Goal: Use online tool/utility: Utilize a website feature to perform a specific function

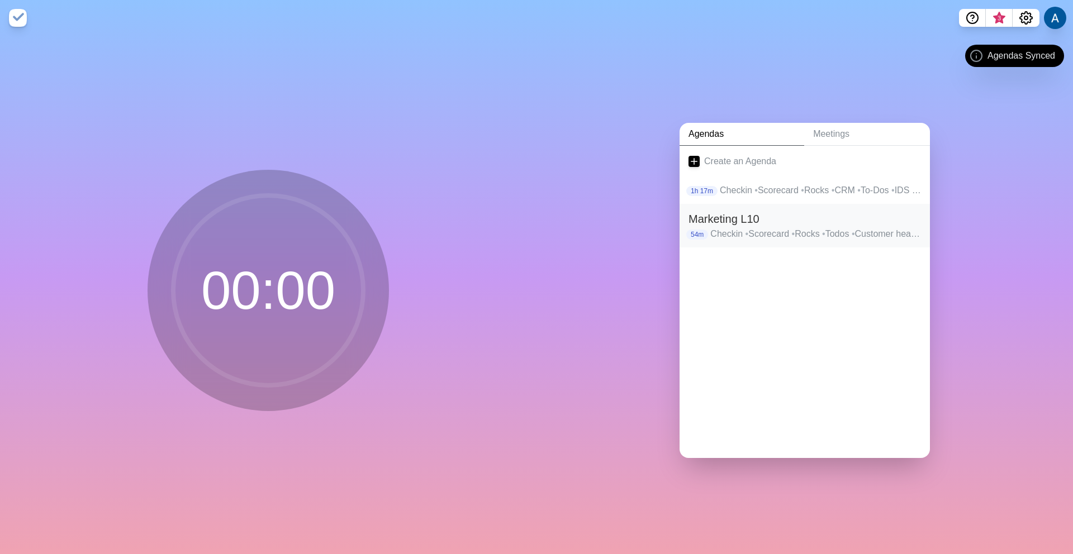
click at [762, 234] on p "Checkin • Scorecard • Rocks • Todos • Customer headlines • IDS • Wrapup" at bounding box center [815, 233] width 211 height 13
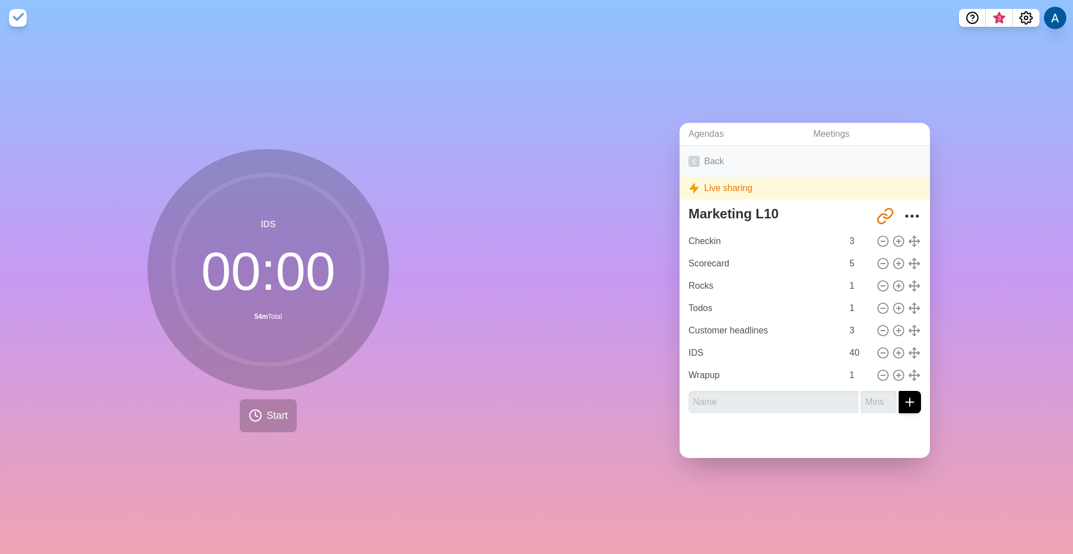
click at [696, 162] on link "Back" at bounding box center [805, 161] width 250 height 31
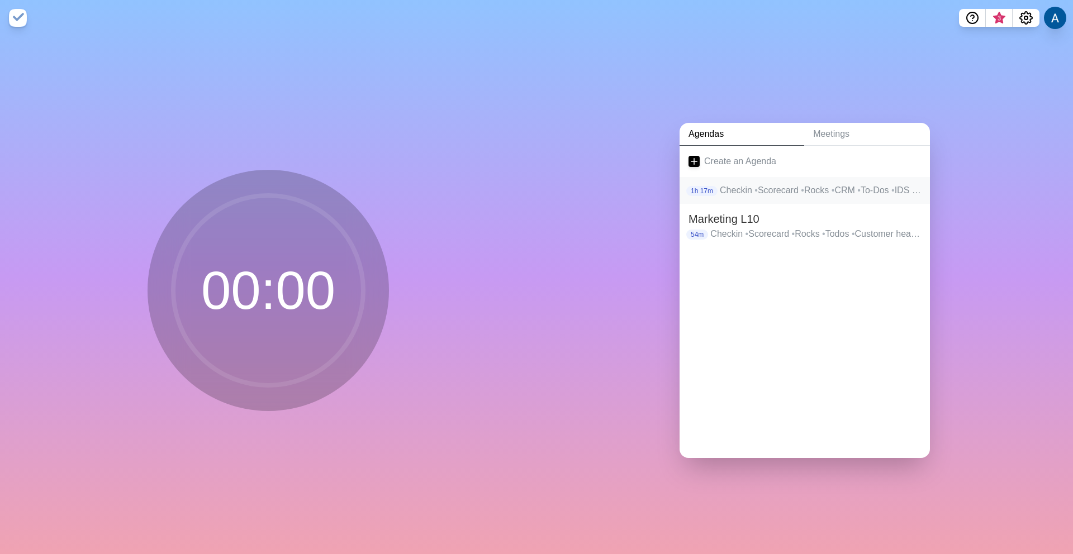
click at [733, 184] on p "Checkin • Scorecard • Rocks • CRM • To-Dos • IDS • Wrap up" at bounding box center [820, 190] width 201 height 13
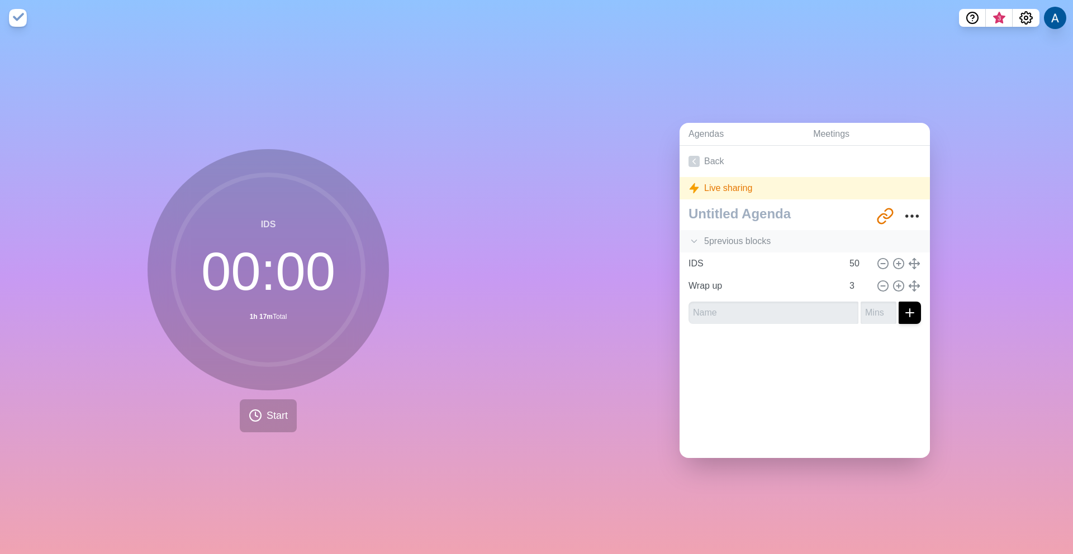
click at [692, 240] on polyline at bounding box center [694, 241] width 5 height 3
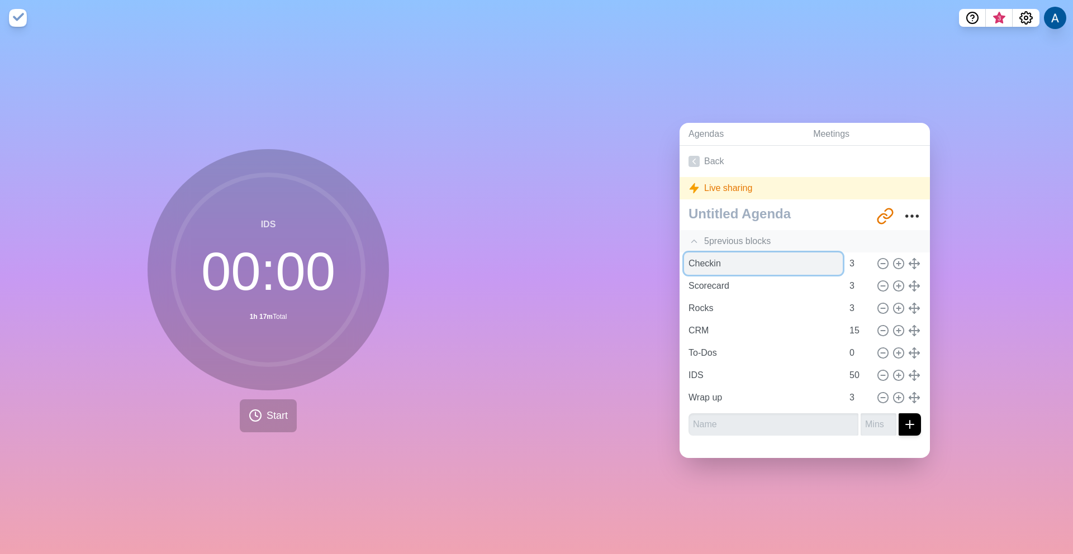
click at [705, 253] on input "Checkin" at bounding box center [763, 264] width 159 height 22
click at [742, 236] on div "5 previous block s" at bounding box center [805, 241] width 250 height 22
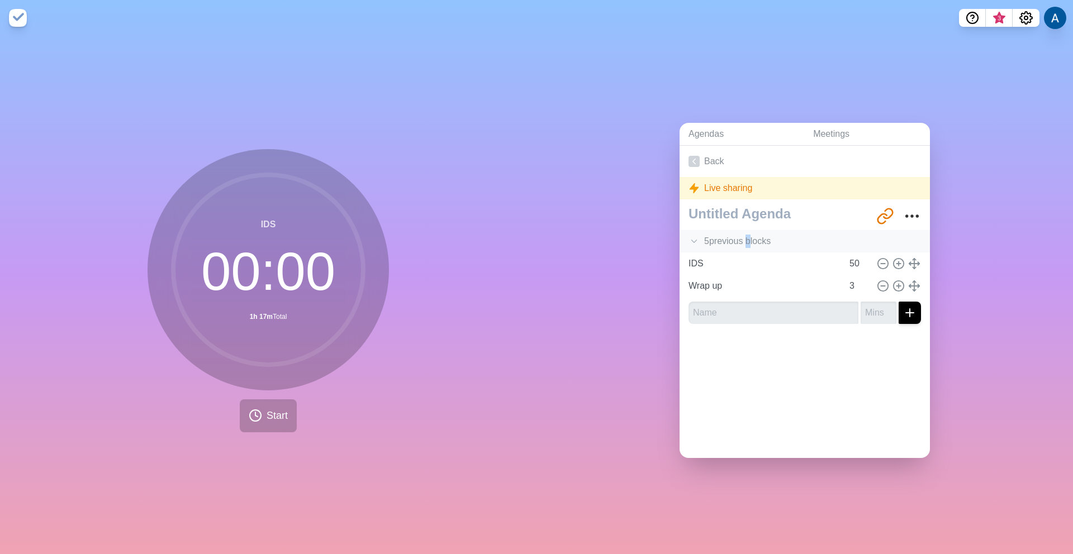
click at [742, 236] on div "5 previous block s" at bounding box center [805, 241] width 250 height 22
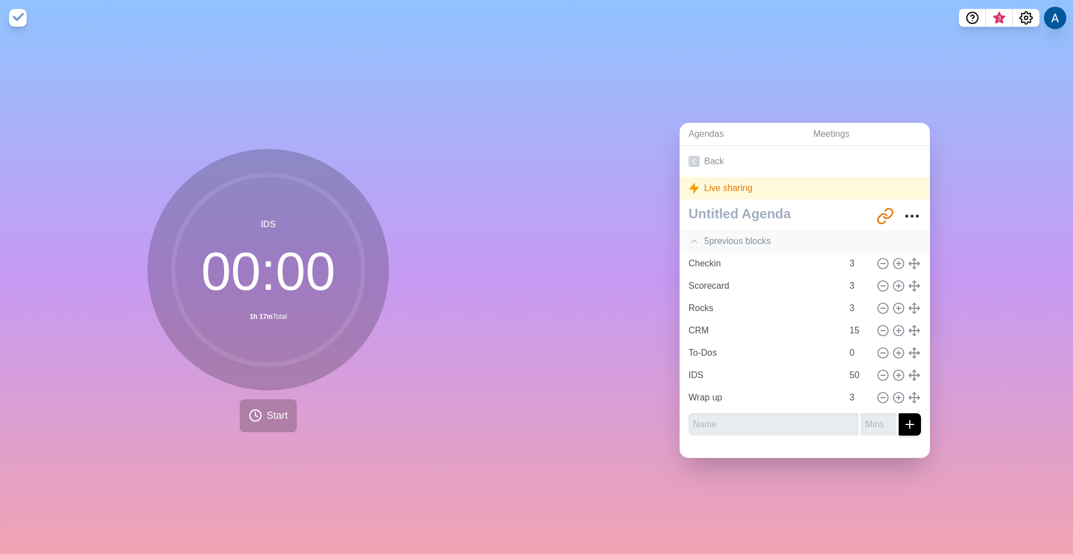
click at [727, 233] on div "5 previous block s" at bounding box center [805, 241] width 250 height 22
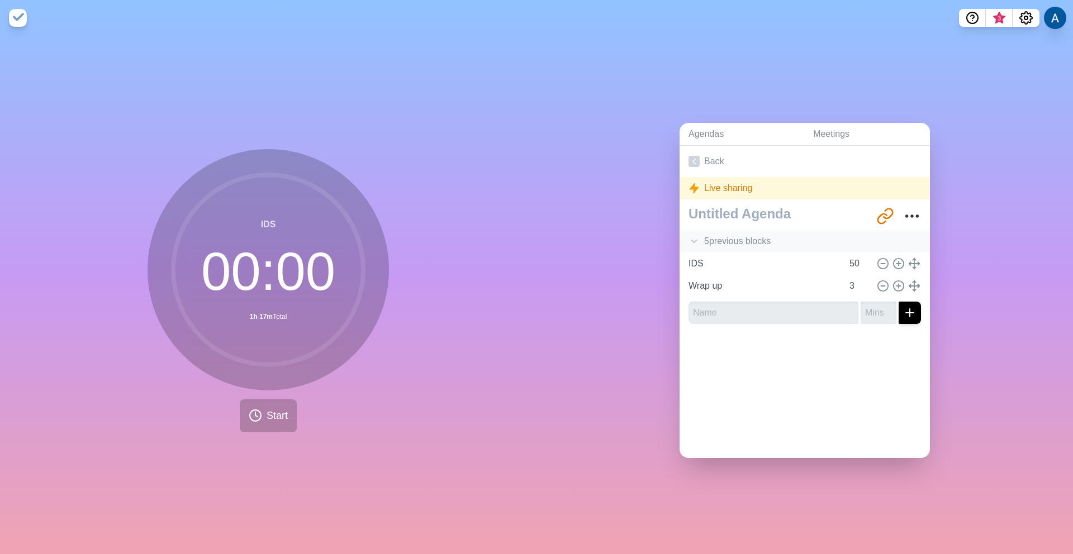
click at [739, 238] on div "5 previous block s" at bounding box center [805, 241] width 250 height 22
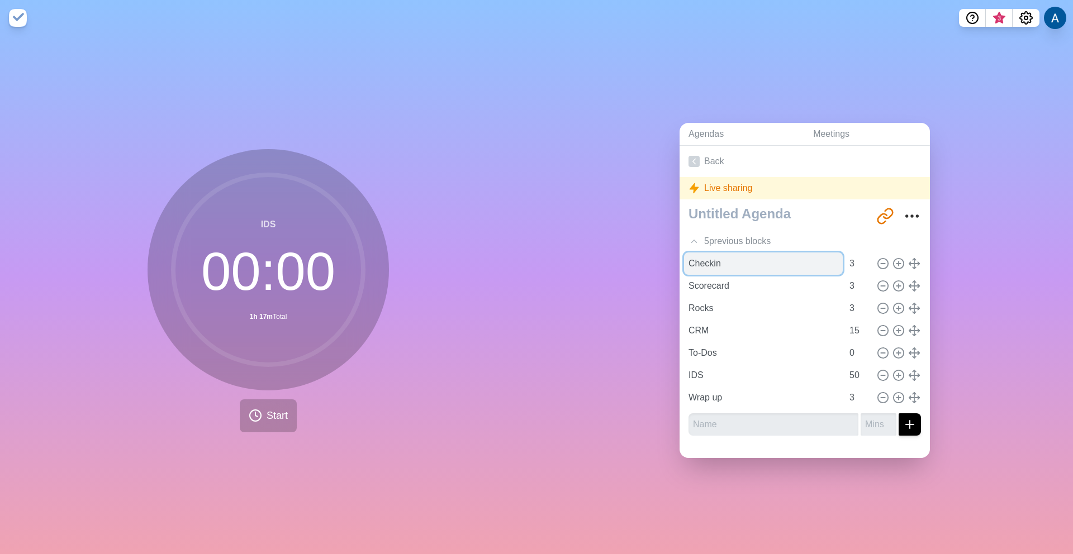
click at [704, 263] on input "Checkin" at bounding box center [763, 264] width 159 height 22
click at [267, 401] on button "Start" at bounding box center [268, 416] width 57 height 33
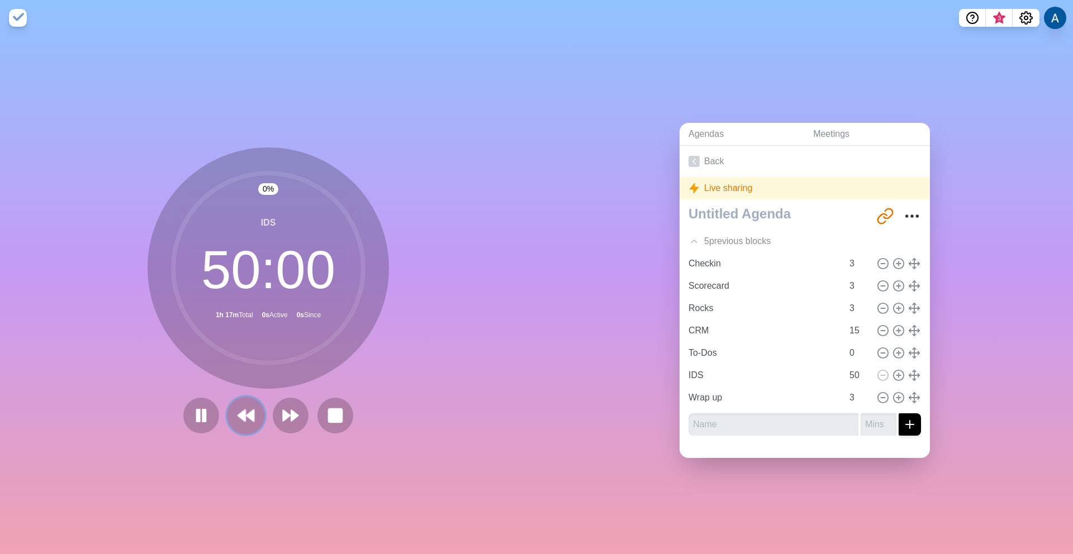
click at [227, 408] on button at bounding box center [245, 415] width 37 height 37
click at [227, 407] on button at bounding box center [245, 415] width 37 height 37
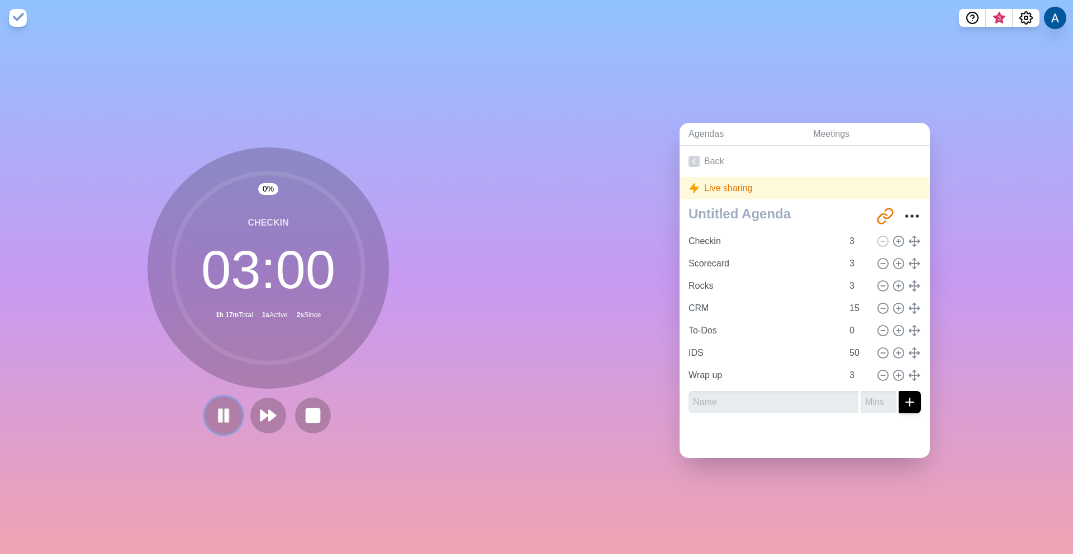
click at [228, 407] on icon at bounding box center [223, 415] width 19 height 19
click at [228, 407] on icon at bounding box center [224, 416] width 18 height 18
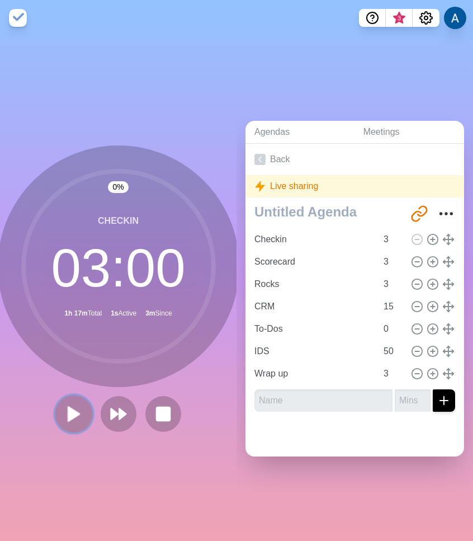
click at [69, 410] on polygon at bounding box center [73, 413] width 11 height 14
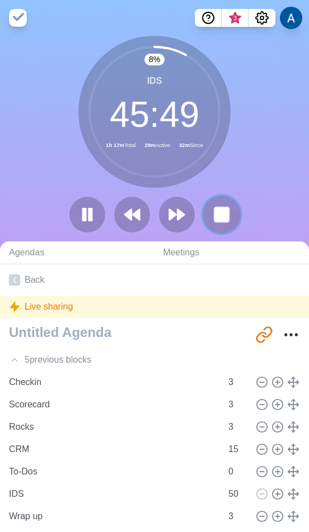
click at [224, 220] on rect at bounding box center [221, 214] width 14 height 14
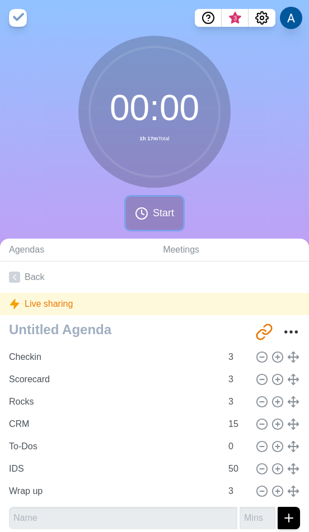
click at [160, 209] on span "Start" at bounding box center [163, 213] width 21 height 15
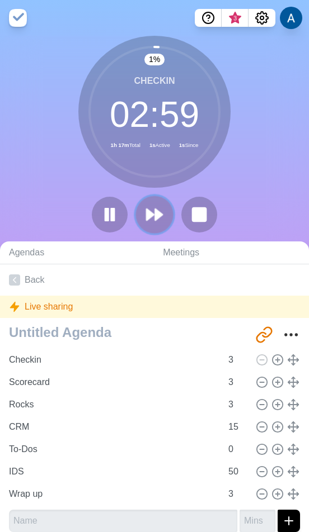
click at [160, 210] on icon at bounding box center [154, 214] width 19 height 19
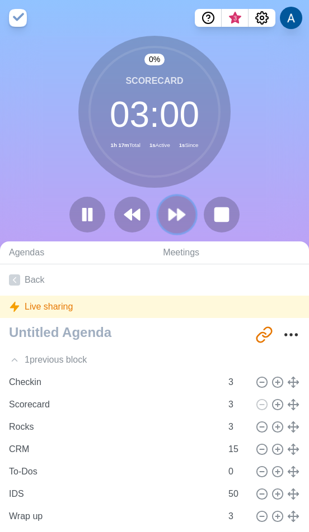
click at [160, 210] on button at bounding box center [176, 214] width 37 height 37
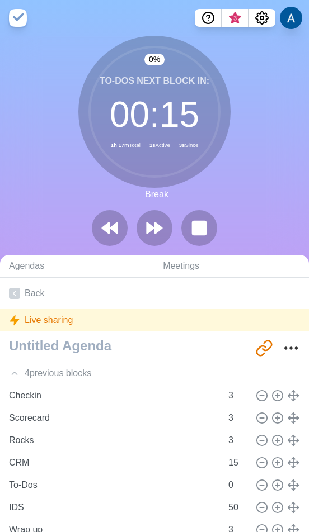
click at [168, 211] on div at bounding box center [154, 228] width 134 height 36
click at [167, 220] on button at bounding box center [153, 227] width 37 height 37
